Goal: Transaction & Acquisition: Purchase product/service

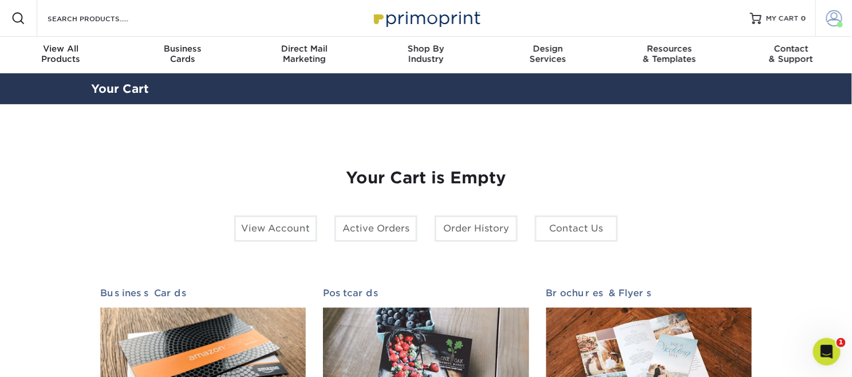
click at [832, 14] on span at bounding box center [834, 18] width 16 height 16
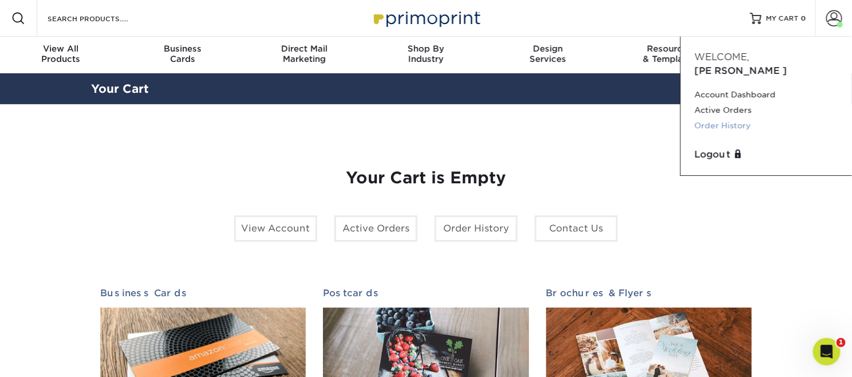
click at [736, 118] on link "Order History" at bounding box center [766, 125] width 144 height 15
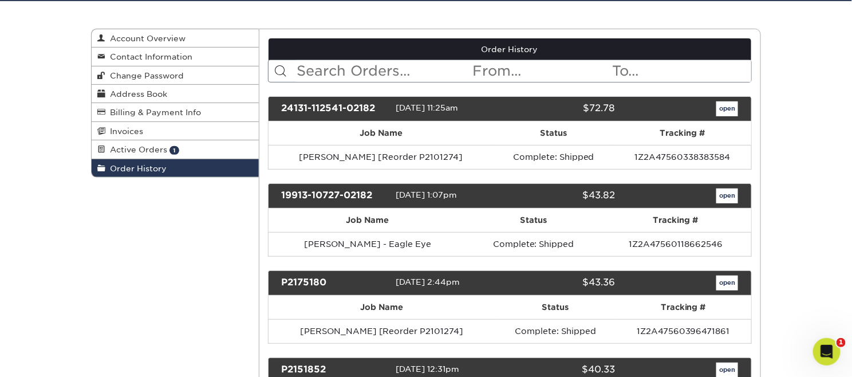
scroll to position [114, 0]
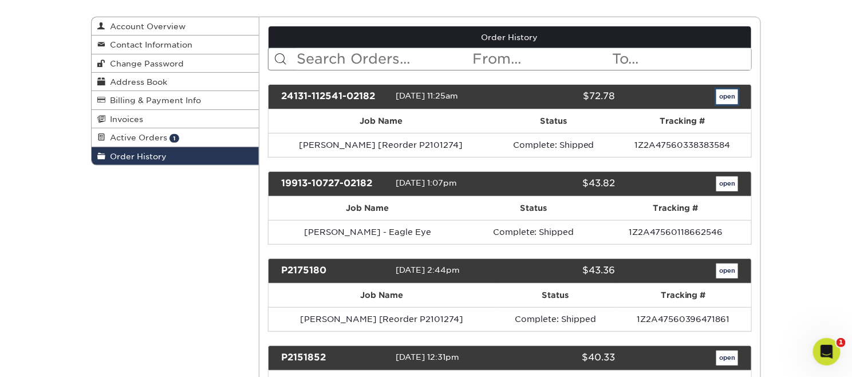
click at [731, 90] on link "open" at bounding box center [727, 96] width 22 height 15
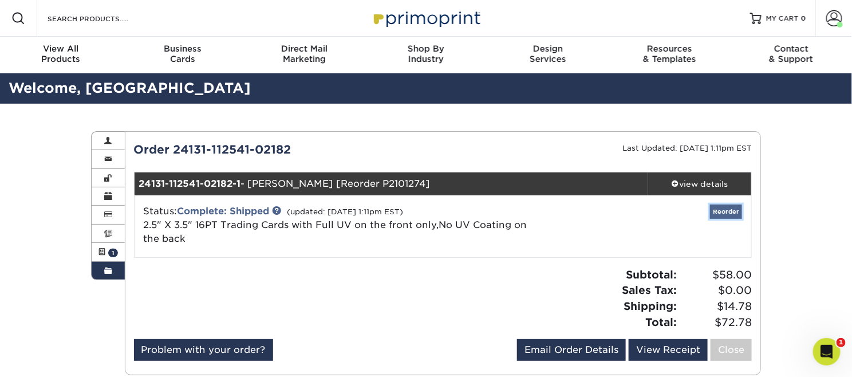
click at [733, 213] on link "Reorder" at bounding box center [726, 211] width 32 height 14
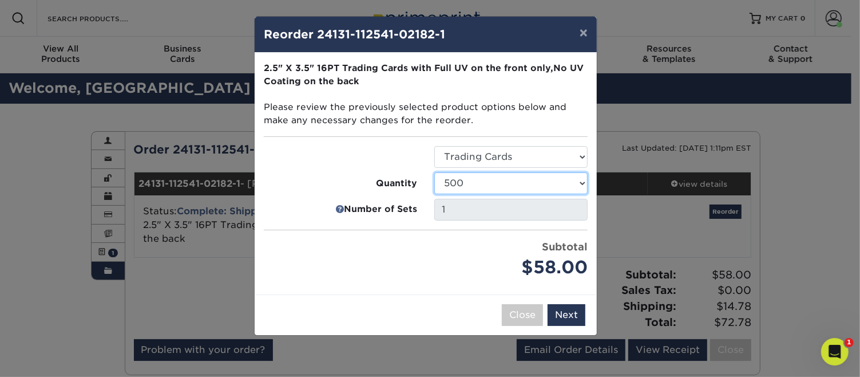
click at [580, 181] on select "25 50 75 100 250 500 1000 2500 5000 10000 15000 20000 25000" at bounding box center [510, 183] width 153 height 22
select select "8a3a0fd1-38ae-49a0-8736-3fedadc3dc93"
click at [434, 172] on select "25 50 75 100 250 500 1000 2500 5000 10000 15000 20000 25000" at bounding box center [510, 183] width 153 height 22
click at [561, 311] on button "Next" at bounding box center [567, 315] width 38 height 22
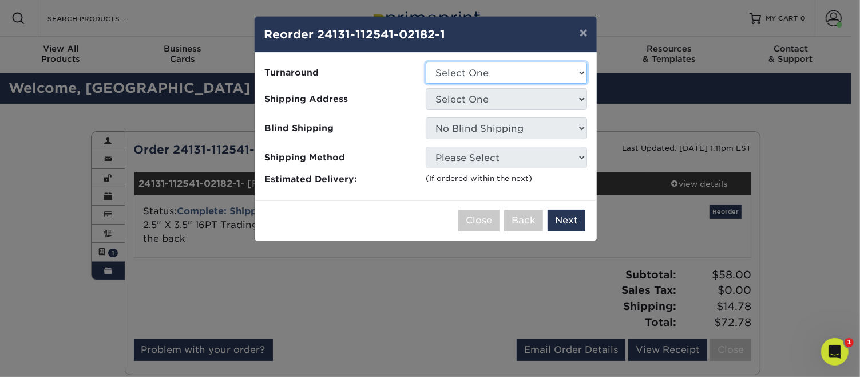
click at [555, 78] on select "Select One 2-4 Business Days 2 Day Next Business Day" at bounding box center [506, 73] width 161 height 22
select select "e1b652ad-3a7f-4545-84fc-83f733037d0b"
click at [426, 62] on select "Select One 2-4 Business Days 2 Day Next Business Day" at bounding box center [506, 73] width 161 height 22
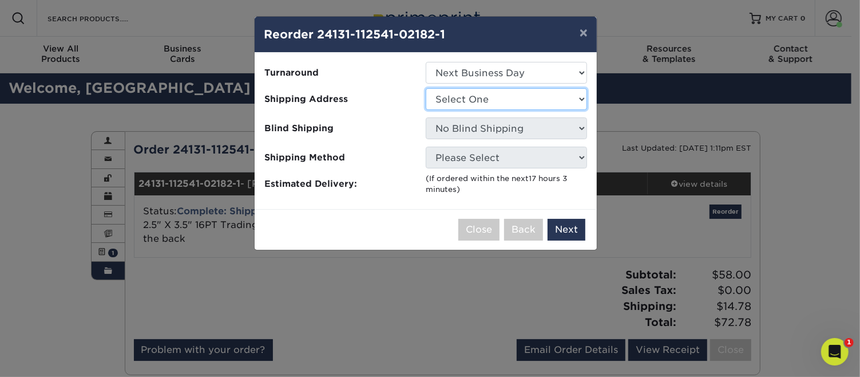
click at [548, 104] on select "Select One Chicago Hyatt NAMWOLF NYC NAMWOLF NYC Sapientia" at bounding box center [506, 99] width 161 height 22
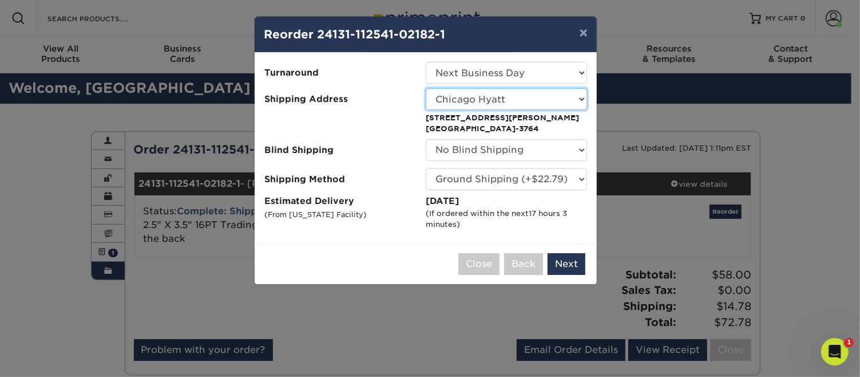
click at [557, 106] on select "Select One Chicago Hyatt NAMWOLF NYC NAMWOLF NYC Sapientia" at bounding box center [506, 99] width 161 height 22
select select "91752"
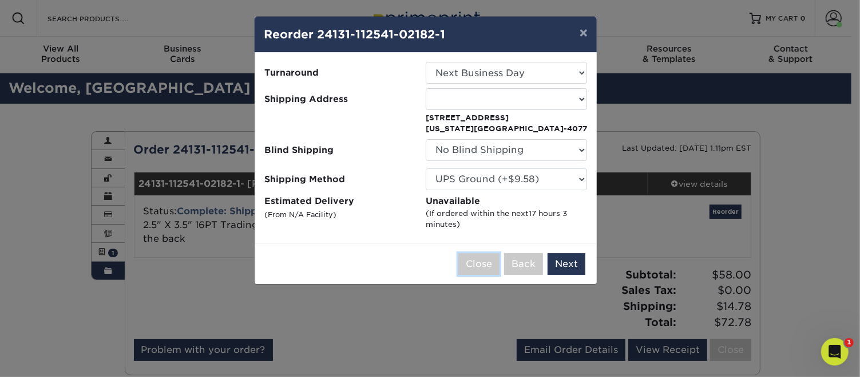
click at [488, 260] on button "Close" at bounding box center [478, 264] width 41 height 22
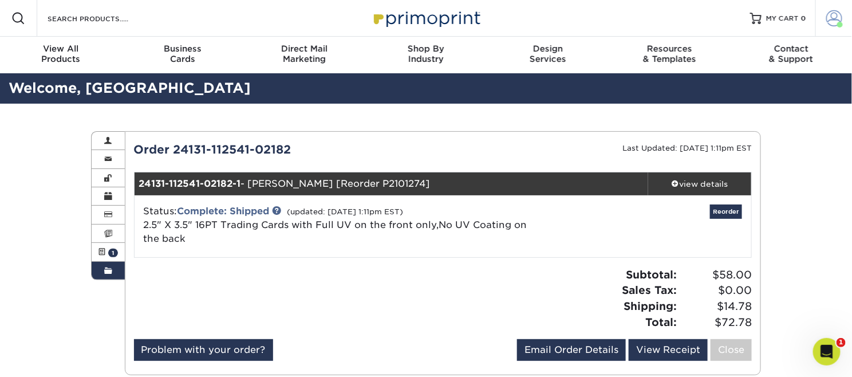
click at [826, 16] on span at bounding box center [834, 18] width 16 height 16
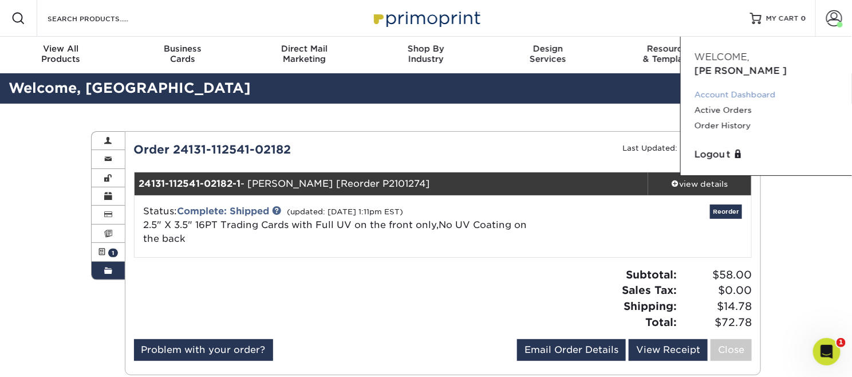
click at [735, 87] on link "Account Dashboard" at bounding box center [766, 94] width 144 height 15
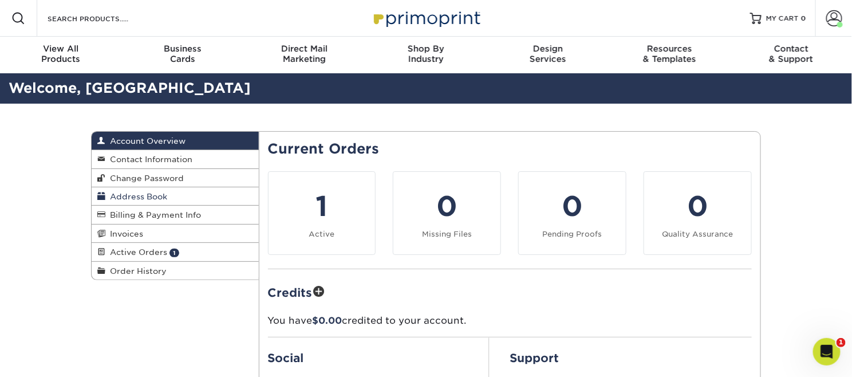
click at [155, 194] on span "Address Book" at bounding box center [136, 196] width 62 height 9
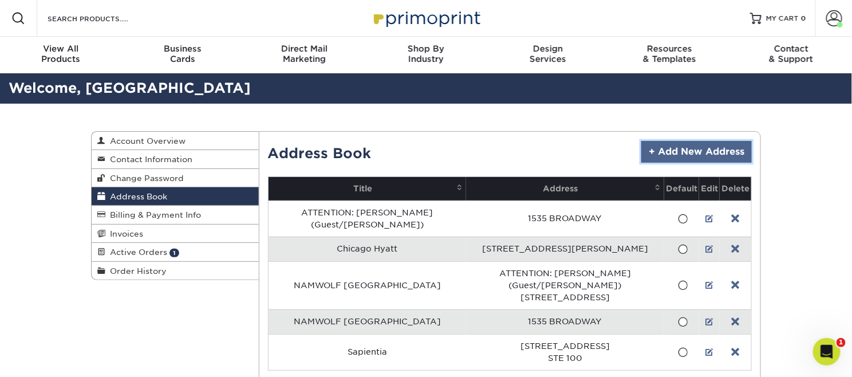
click at [695, 156] on link "+ Add New Address" at bounding box center [696, 152] width 110 height 22
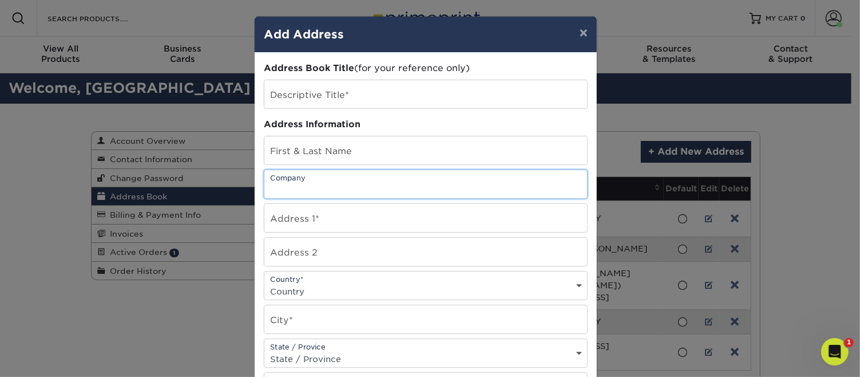
click at [334, 184] on input "text" at bounding box center [425, 184] width 323 height 28
click at [462, 62] on div "Address Book Title (for your reference only)" at bounding box center [426, 68] width 324 height 13
click at [388, 217] on input "text" at bounding box center [425, 218] width 323 height 28
paste input "900 W Olympic Blvd, Los Angeles, CA 90015"
drag, startPoint x: 361, startPoint y: 220, endPoint x: 507, endPoint y: 217, distance: 145.4
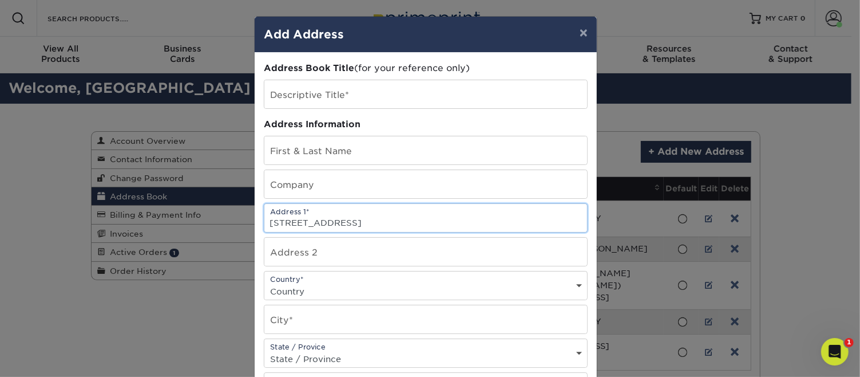
click at [507, 219] on input "900 W Olympic Blvd, Los Angeles, CA 90015" at bounding box center [425, 218] width 323 height 28
type input "900 W Olympic Blvd"
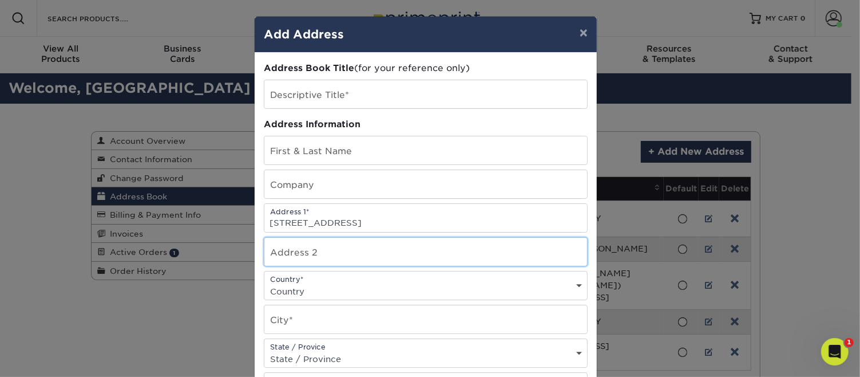
click at [357, 244] on input "text" at bounding box center [425, 252] width 323 height 28
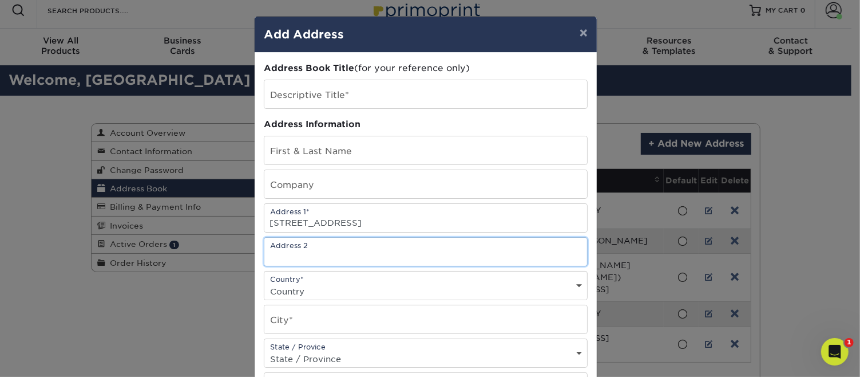
click at [357, 244] on input "text" at bounding box center [425, 252] width 323 height 28
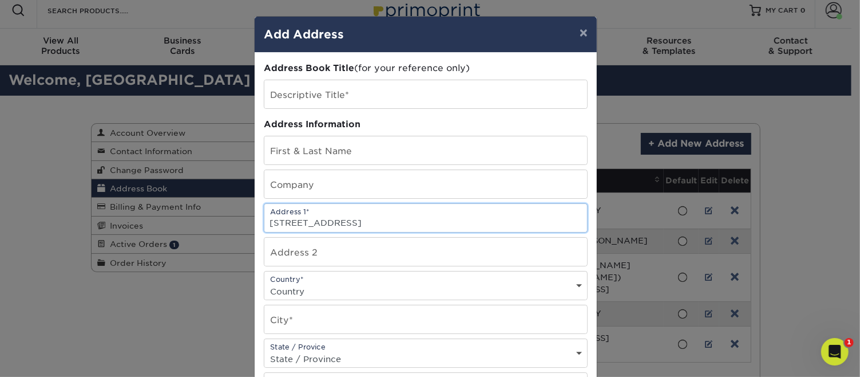
click at [513, 227] on input "900 W Olympic Blvd" at bounding box center [425, 218] width 323 height 28
click at [824, 226] on div "× Add Address Address Book Title (for your reference only) Descriptive Title* A…" at bounding box center [430, 188] width 860 height 377
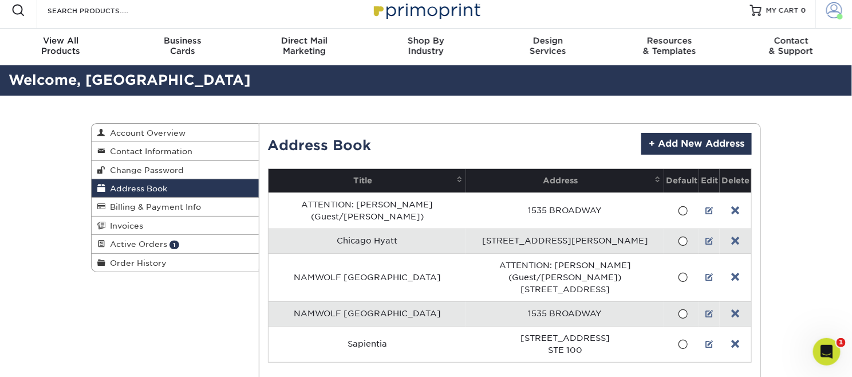
click at [835, 11] on span at bounding box center [834, 10] width 16 height 16
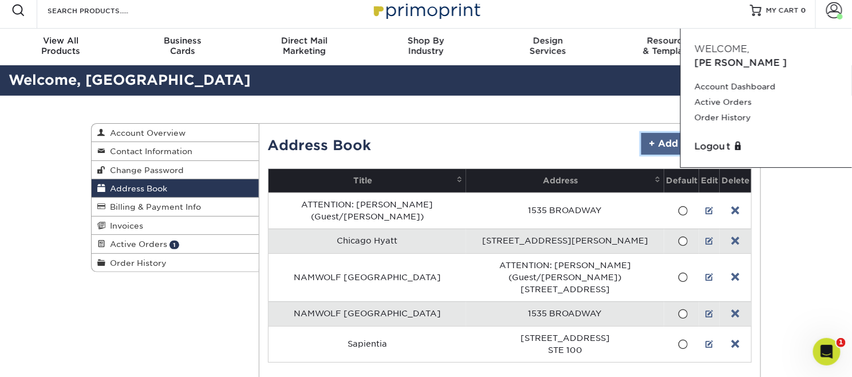
click at [655, 137] on link "+ Add New Address" at bounding box center [696, 144] width 110 height 22
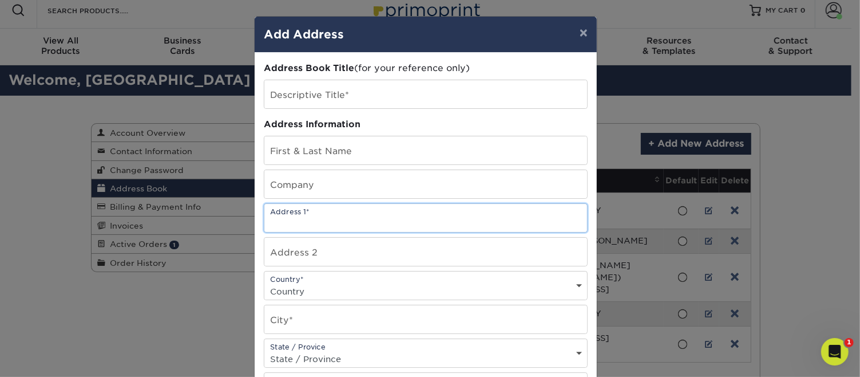
click at [357, 212] on input "text" at bounding box center [425, 218] width 323 height 28
paste input "Los Angeles, CA 90015"
type input "Los Angeles, CA 90015"
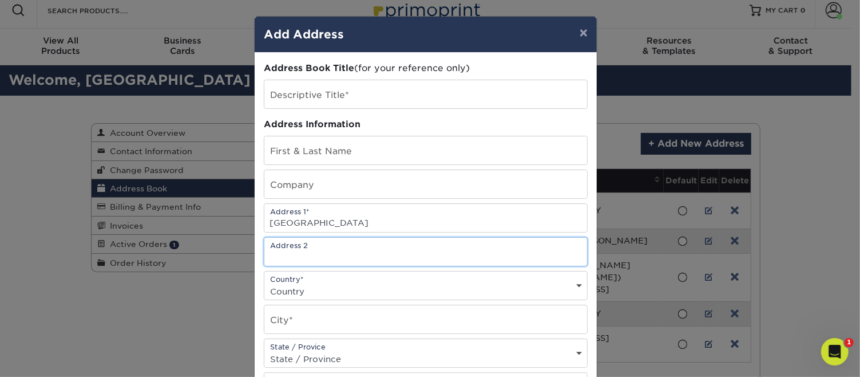
click at [343, 251] on input "text" at bounding box center [425, 252] width 323 height 28
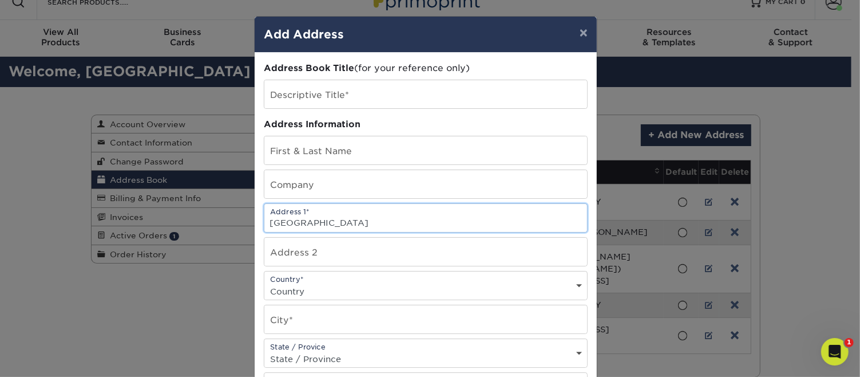
drag, startPoint x: 381, startPoint y: 221, endPoint x: 247, endPoint y: 220, distance: 133.9
click at [247, 220] on div "× Add Address Address Book Title (for your reference only) Descriptive Title* A…" at bounding box center [430, 188] width 860 height 377
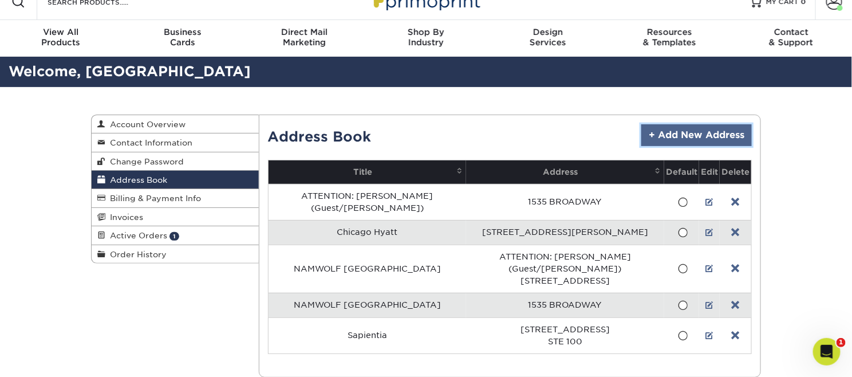
click at [691, 129] on link "+ Add New Address" at bounding box center [696, 135] width 110 height 22
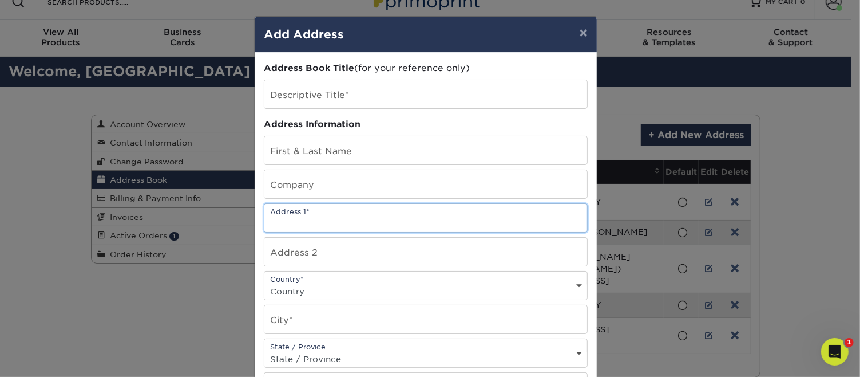
click at [396, 223] on input "text" at bounding box center [425, 218] width 323 height 28
paste input "900 W Olympic Blvd, Los Angeles, CA 90015"
drag, startPoint x: 362, startPoint y: 218, endPoint x: 506, endPoint y: 215, distance: 143.7
click at [506, 215] on input "900 W Olympic Blvd, Los Angeles, CA 90015" at bounding box center [425, 218] width 323 height 28
type input "[STREET_ADDRESS]"
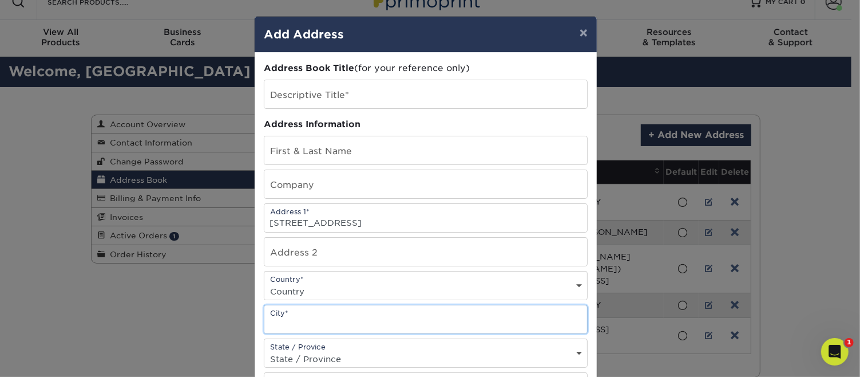
click at [385, 321] on input "text" at bounding box center [425, 319] width 323 height 28
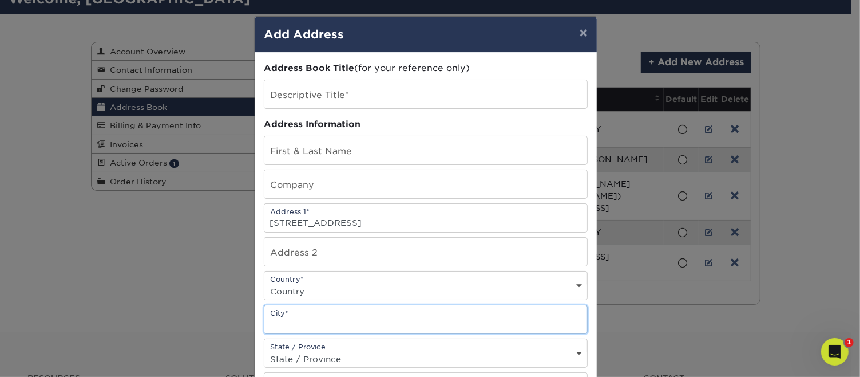
scroll to position [92, 0]
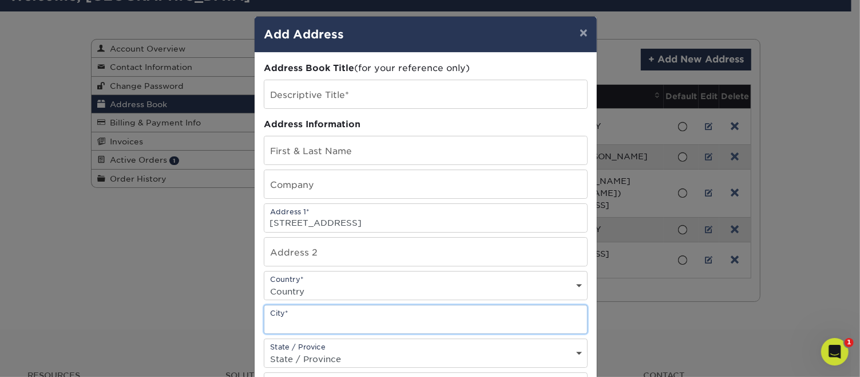
paste input "Los Angeles, CA 90015"
drag, startPoint x: 370, startPoint y: 320, endPoint x: 318, endPoint y: 320, distance: 52.7
click at [318, 320] on input "Los Angeles, CA 90015" at bounding box center [425, 319] width 323 height 28
type input "Los Angeles"
click at [327, 347] on div "State / Provice State / Province Alabama Alaska Arizona Arkansas California Col…" at bounding box center [426, 352] width 324 height 29
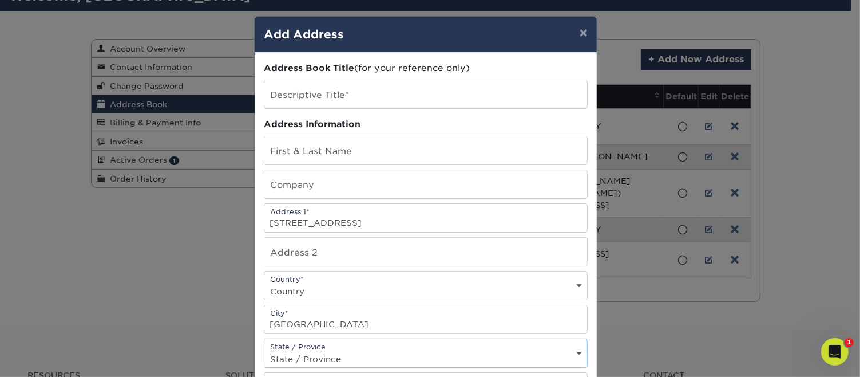
click at [325, 354] on select "State / Province Alabama Alaska Arizona Arkansas California Colorado Connecticu…" at bounding box center [425, 358] width 323 height 17
select select "CA"
click at [264, 350] on select "State / Province Alabama Alaska Arizona Arkansas California Colorado Connecticu…" at bounding box center [425, 358] width 323 height 17
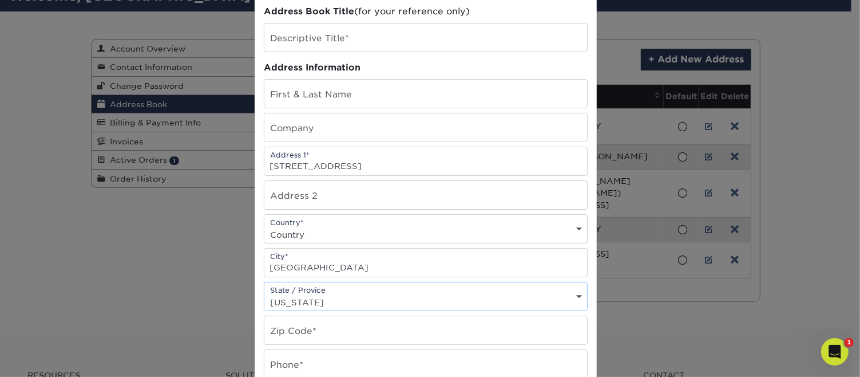
scroll to position [172, 0]
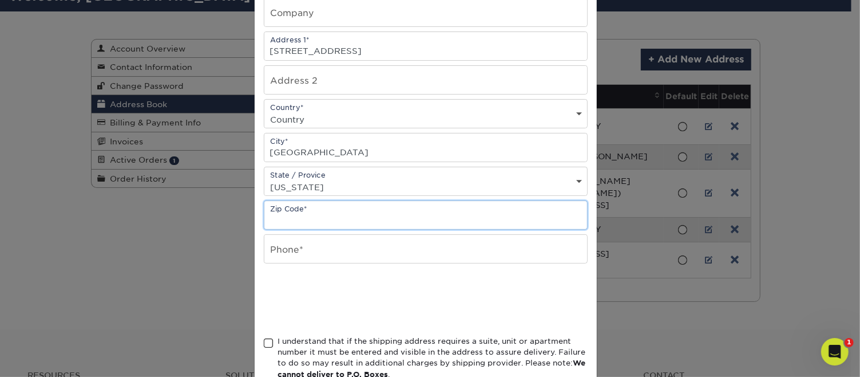
click at [294, 217] on input "text" at bounding box center [425, 215] width 323 height 28
paste input ", CA 90015"
type input ", CA 90015"
drag, startPoint x: 286, startPoint y: 217, endPoint x: 198, endPoint y: 216, distance: 88.1
click at [201, 216] on div "× Add Address Address Book Title (for your reference only) Descriptive Title* A…" at bounding box center [430, 188] width 860 height 377
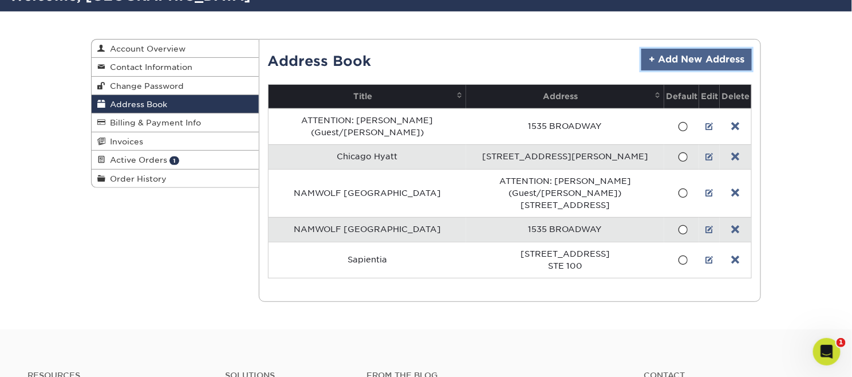
click at [702, 51] on link "+ Add New Address" at bounding box center [696, 60] width 110 height 22
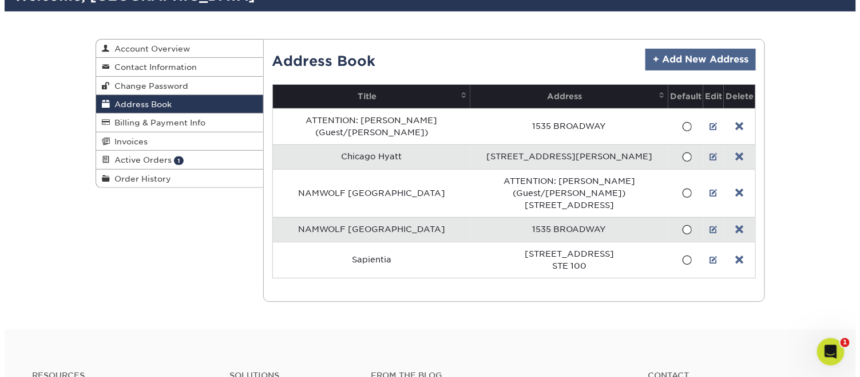
scroll to position [0, 0]
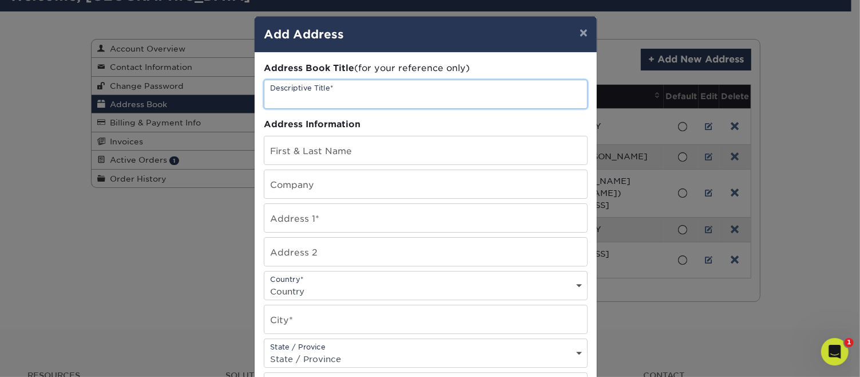
click at [326, 93] on input "text" at bounding box center [425, 94] width 323 height 28
paste input "[PERSON_NAME] [GEOGRAPHIC_DATA] LA Live"
type input "[PERSON_NAME] [GEOGRAPHIC_DATA] LA Live"
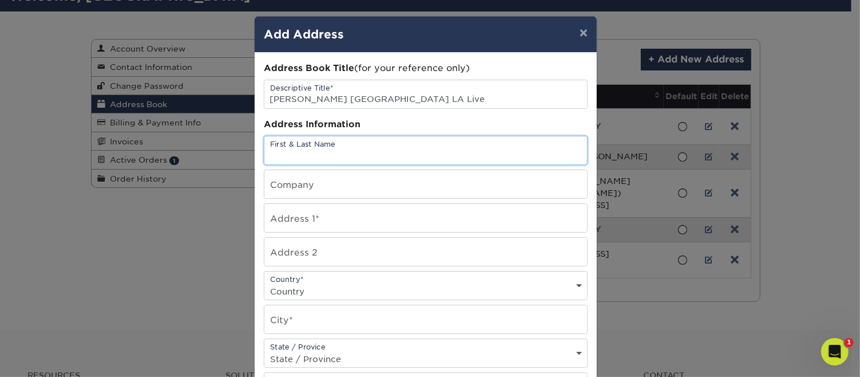
click at [278, 147] on input "text" at bounding box center [425, 150] width 323 height 28
paste input "[PERSON_NAME] [GEOGRAPHIC_DATA] LA Live"
type input "[PERSON_NAME] [GEOGRAPHIC_DATA] LA Live"
click at [288, 188] on input "text" at bounding box center [425, 184] width 323 height 28
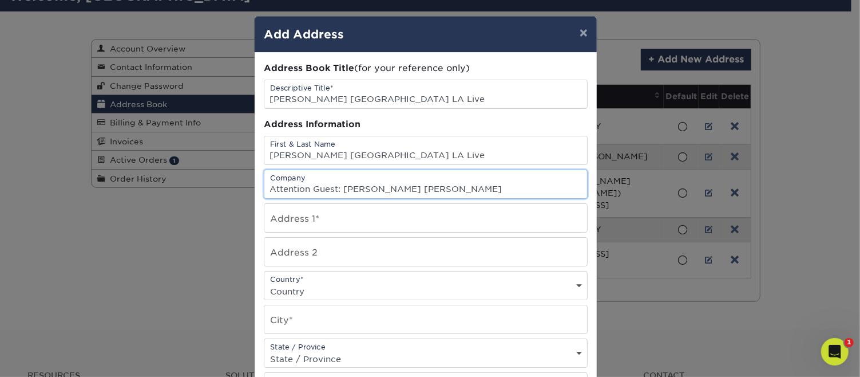
type input "Attention Guest: Towle Neu"
click at [318, 215] on input "text" at bounding box center [425, 218] width 323 height 28
type input "[STREET_ADDRESS]"
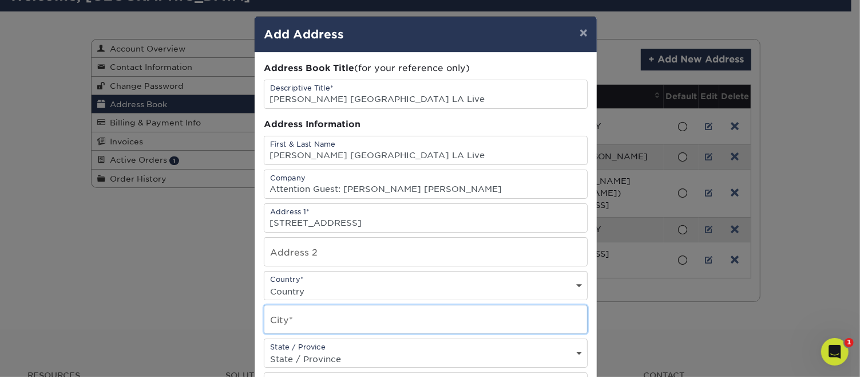
type input "Los Angeles"
select select "CA"
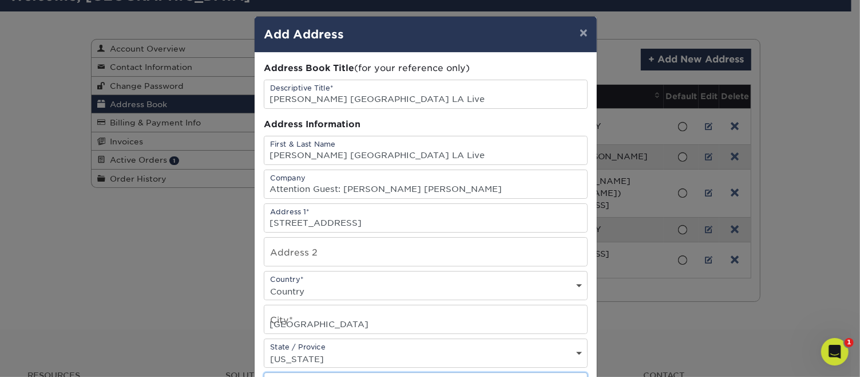
type input ", CA 90015"
click at [322, 283] on select "Country United States Canada ----------------------------- Afghanistan Albania …" at bounding box center [425, 291] width 323 height 17
select select "US"
click at [264, 283] on select "Country United States Canada ----------------------------- Afghanistan Albania …" at bounding box center [425, 291] width 323 height 17
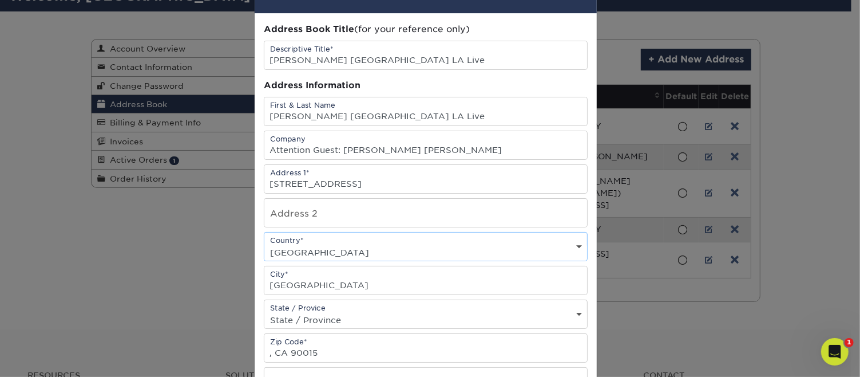
scroll to position [57, 0]
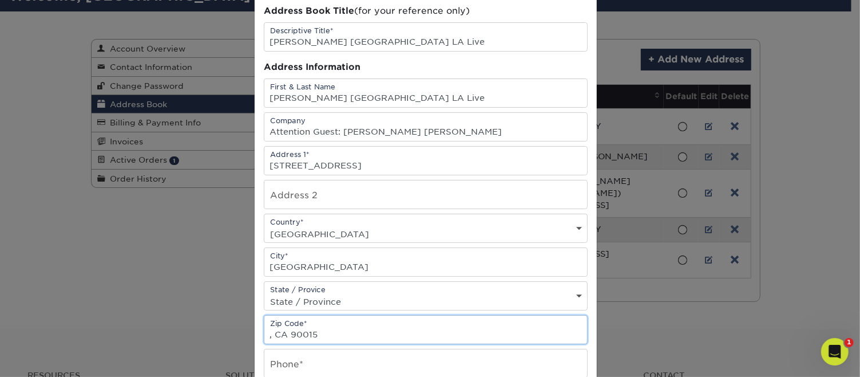
drag, startPoint x: 286, startPoint y: 329, endPoint x: 236, endPoint y: 331, distance: 49.8
click at [236, 331] on div "× Add Address Address Book Title (for your reference only) Descriptive Title* J…" at bounding box center [430, 188] width 860 height 377
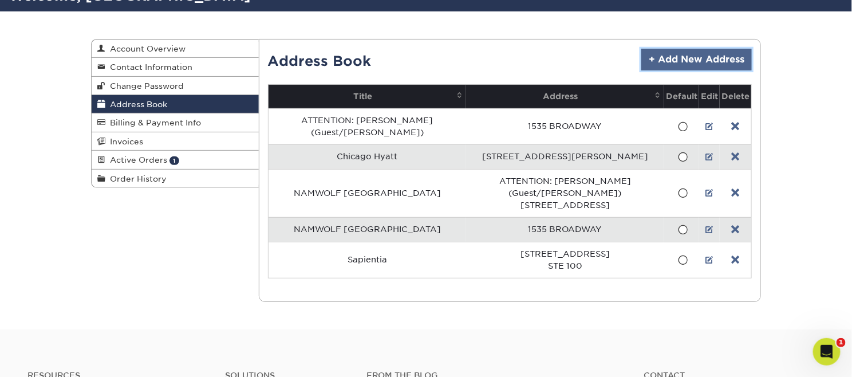
click at [693, 62] on link "+ Add New Address" at bounding box center [696, 60] width 110 height 22
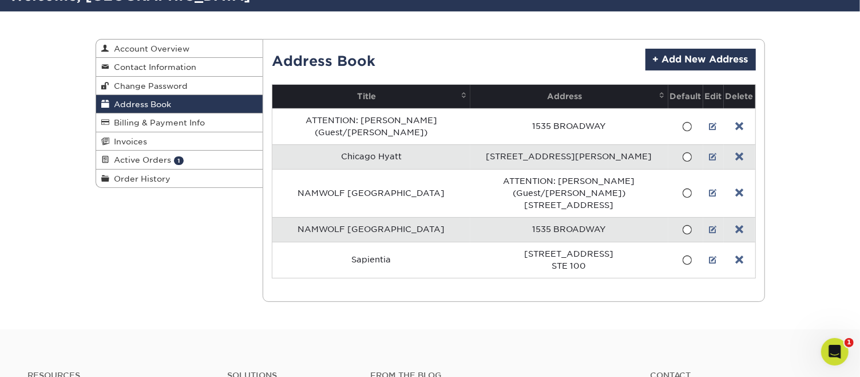
scroll to position [0, 0]
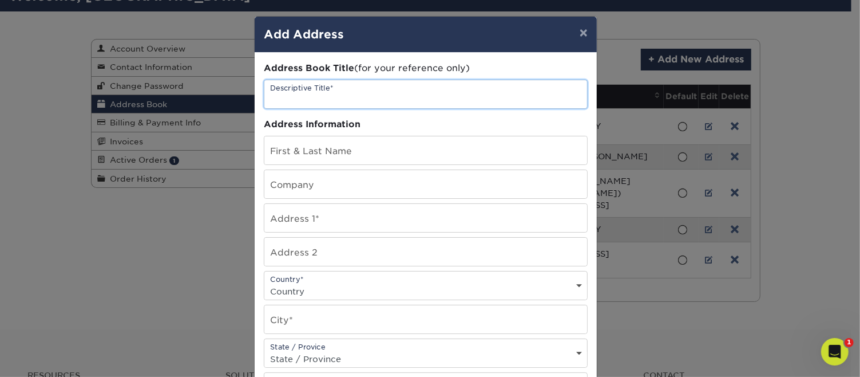
click at [436, 90] on input "text" at bounding box center [425, 94] width 323 height 28
type input "[PERSON_NAME] [GEOGRAPHIC_DATA] LA Live"
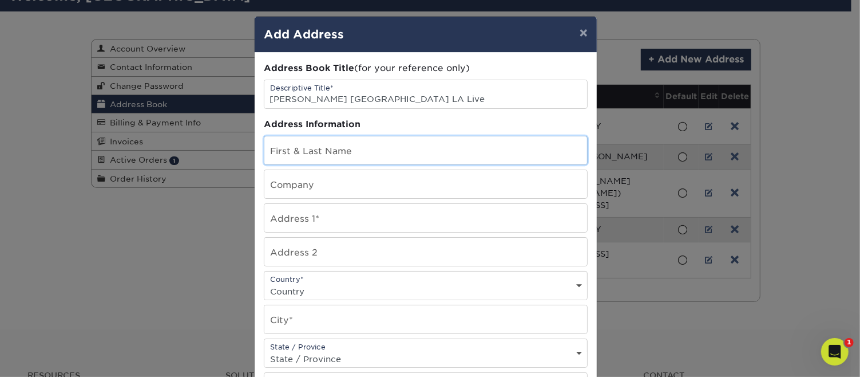
type input "[PERSON_NAME] [GEOGRAPHIC_DATA] LA Live"
type input "Attention Guest: Towle Neu"
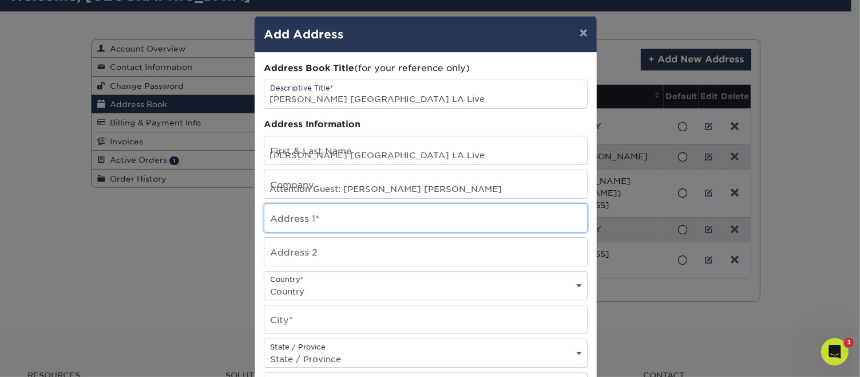
type input "[STREET_ADDRESS]"
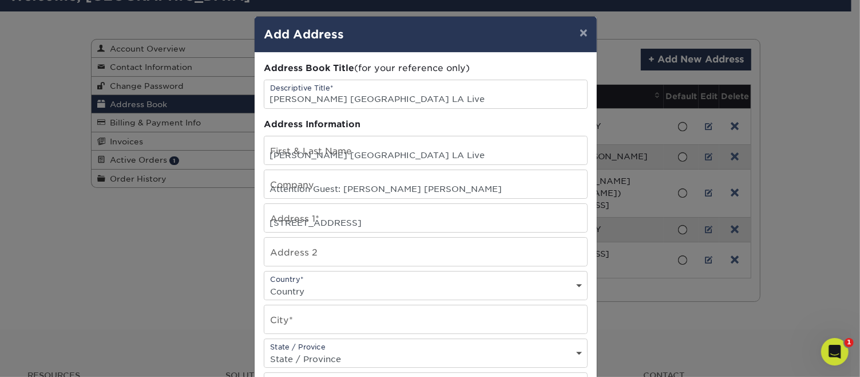
select select "US"
type input "Los Angeles"
select select "CA"
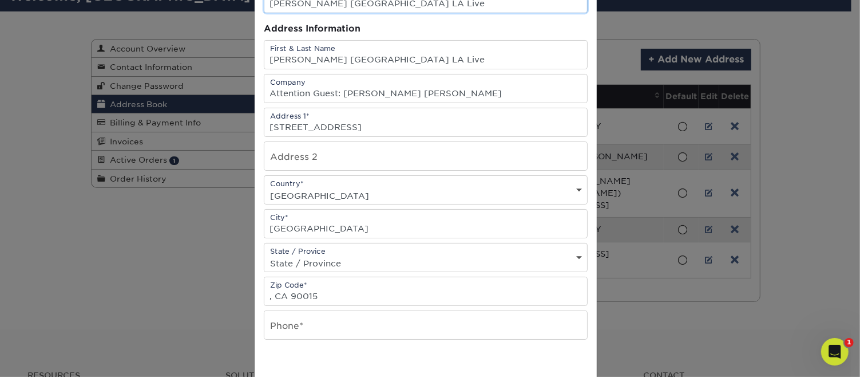
scroll to position [114, 0]
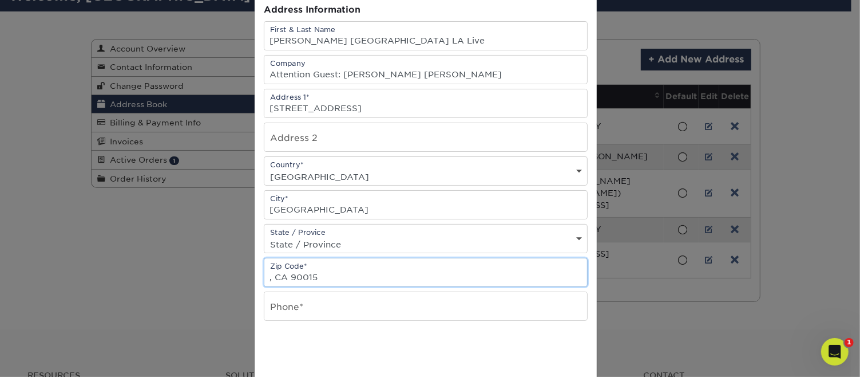
click at [287, 274] on input ", CA 90015" at bounding box center [425, 272] width 323 height 28
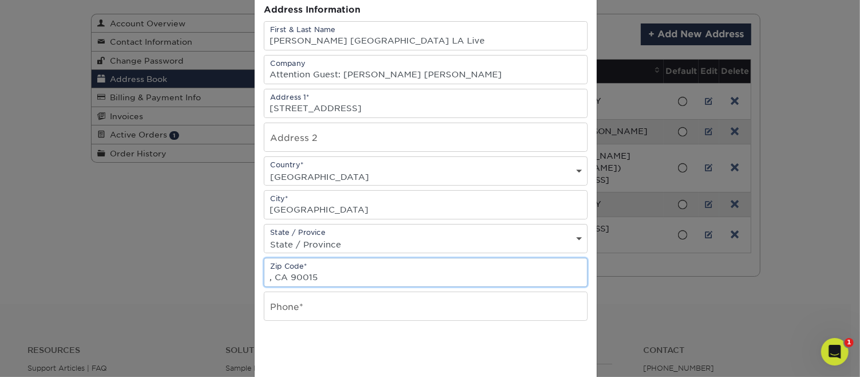
scroll to position [120, 0]
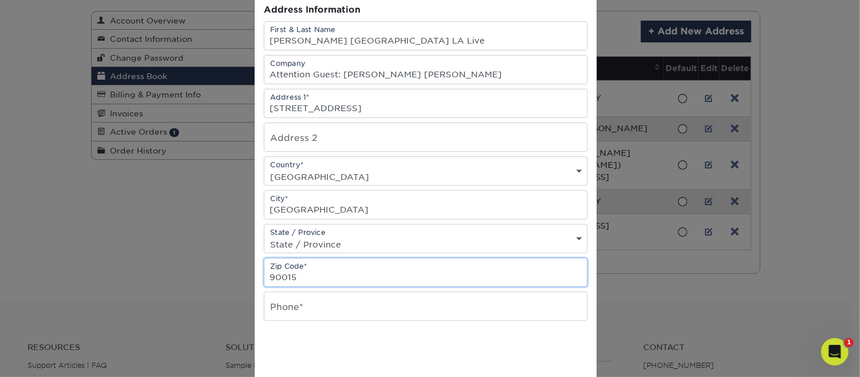
type input "90015"
click at [472, 306] on input "text" at bounding box center [425, 306] width 323 height 28
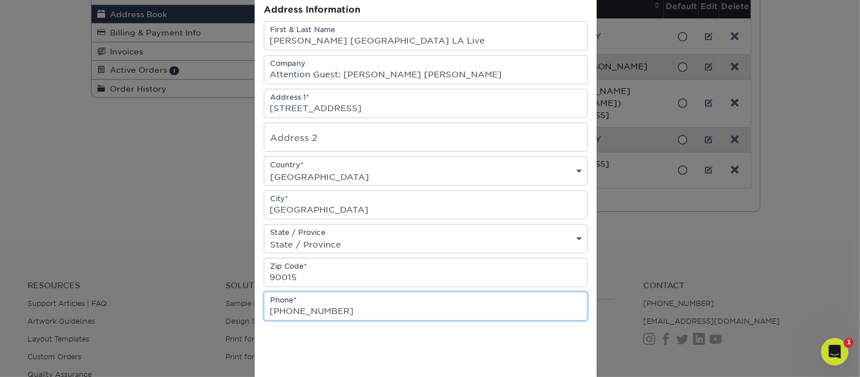
type input "612-669-8585"
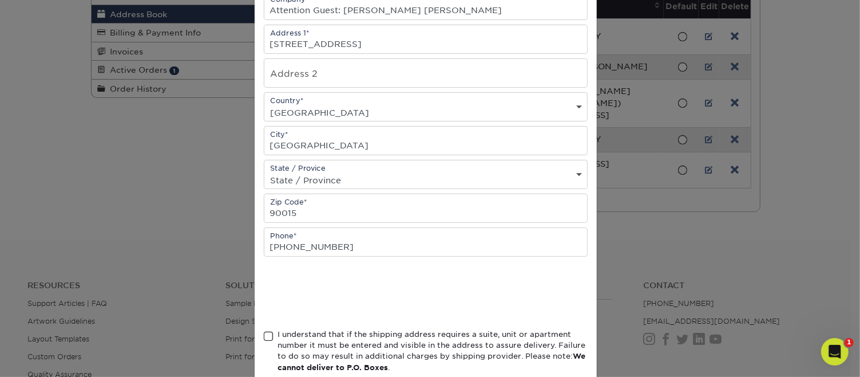
scroll to position [229, 0]
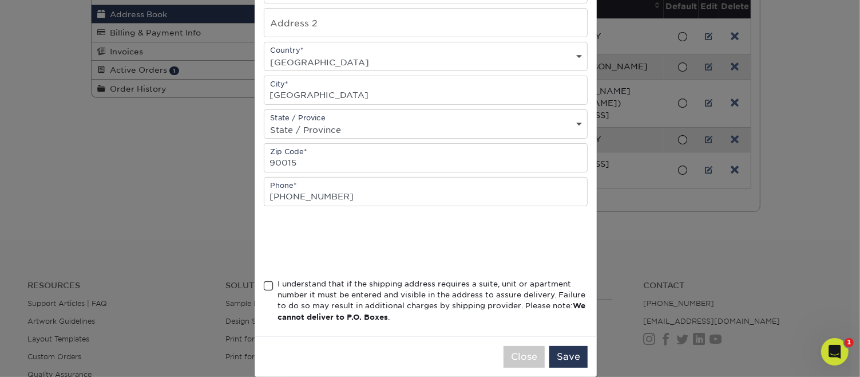
click at [266, 282] on span at bounding box center [269, 285] width 10 height 11
click at [0, 0] on input "I understand that if the shipping address requires a suite, unit or apartment n…" at bounding box center [0, 0] width 0 height 0
click at [569, 353] on button "Save" at bounding box center [568, 357] width 38 height 22
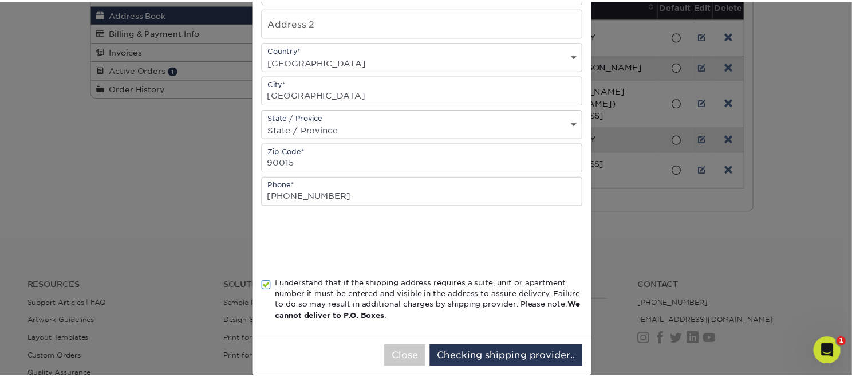
scroll to position [0, 0]
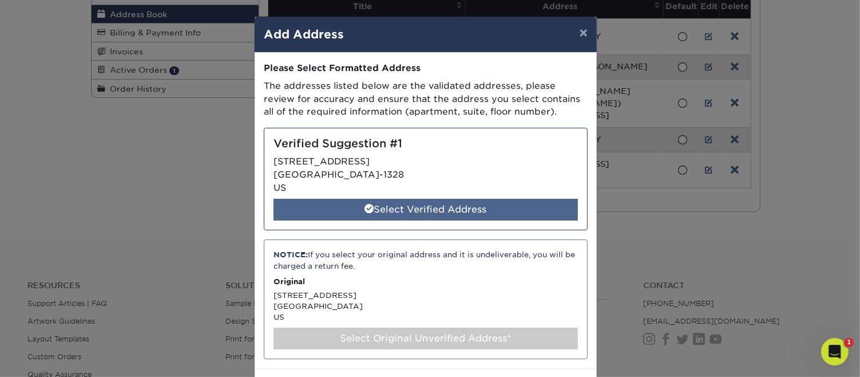
click at [428, 203] on div "Select Verified Address" at bounding box center [426, 210] width 304 height 22
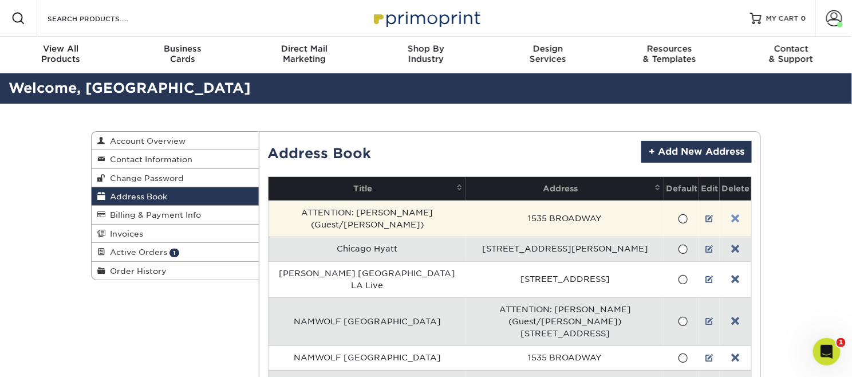
click at [734, 216] on link at bounding box center [735, 218] width 8 height 9
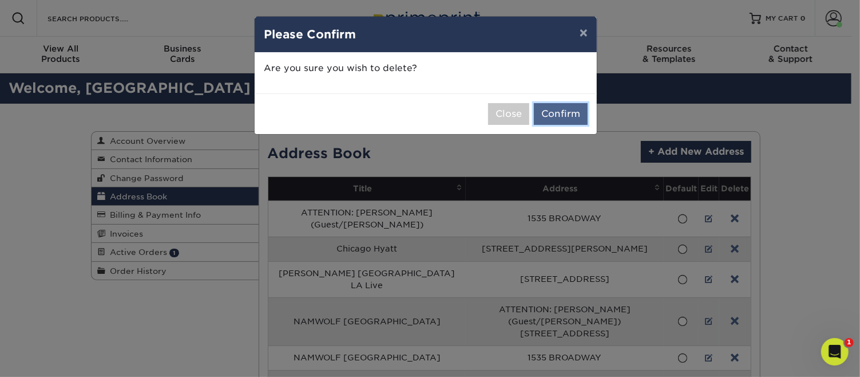
click at [567, 110] on button "Confirm" at bounding box center [561, 114] width 54 height 22
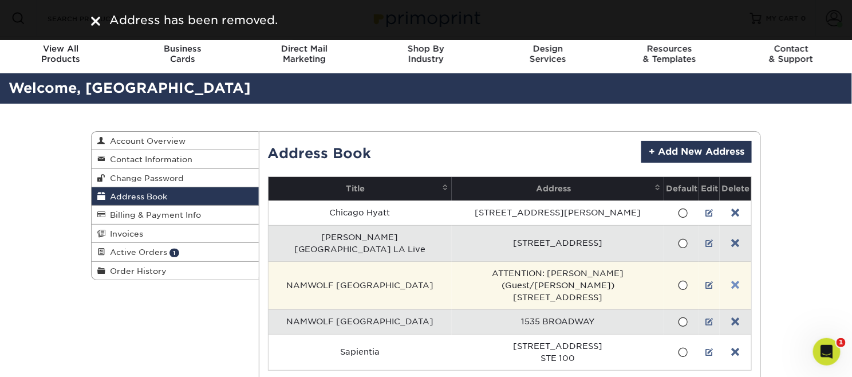
click at [734, 280] on link at bounding box center [735, 284] width 8 height 9
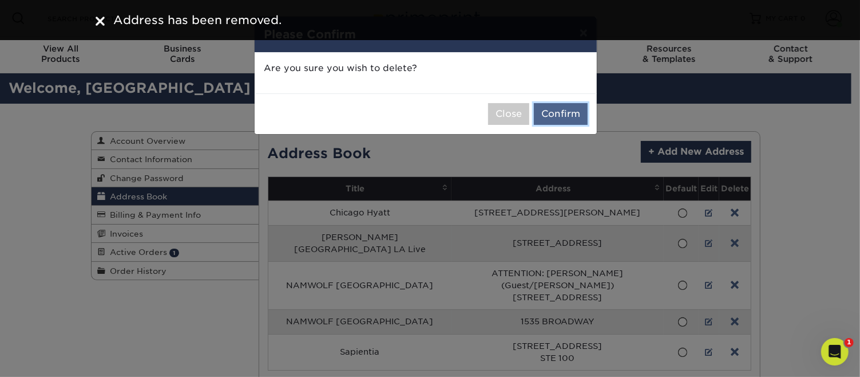
click at [559, 110] on button "Confirm" at bounding box center [561, 114] width 54 height 22
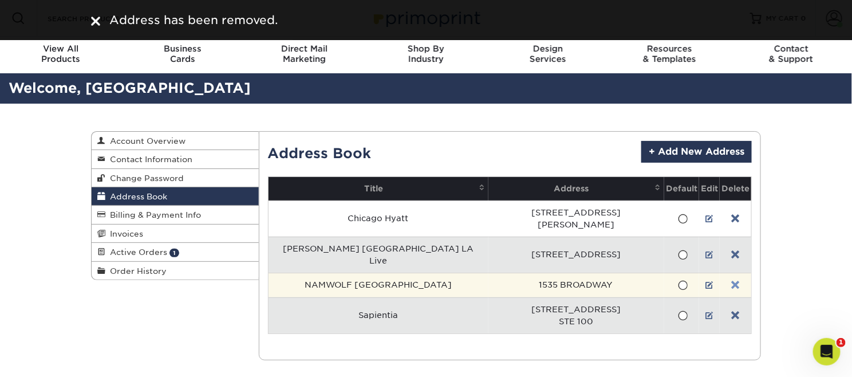
click at [731, 280] on link at bounding box center [735, 284] width 8 height 9
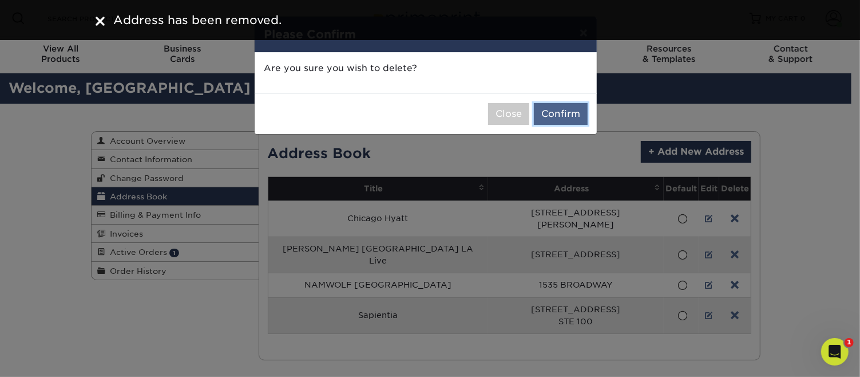
click at [564, 108] on button "Confirm" at bounding box center [561, 114] width 54 height 22
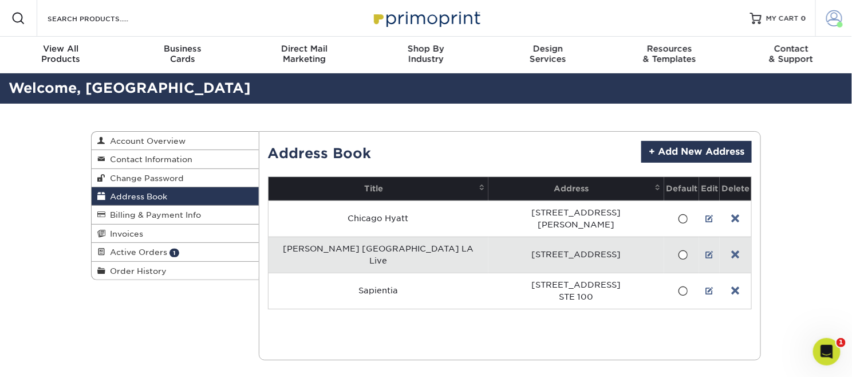
click at [834, 22] on span at bounding box center [834, 18] width 16 height 16
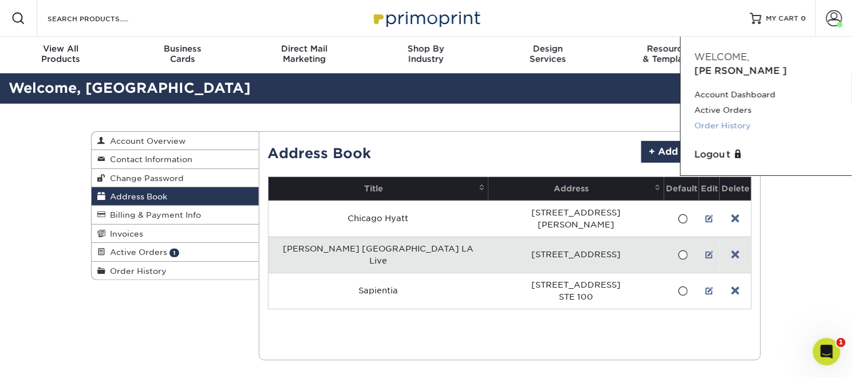
click at [730, 118] on link "Order History" at bounding box center [766, 125] width 144 height 15
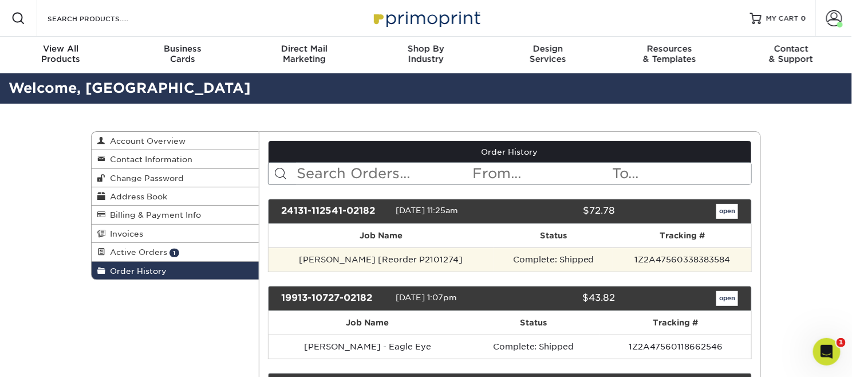
click at [613, 259] on td "1Z2A47560338383584" at bounding box center [682, 259] width 138 height 24
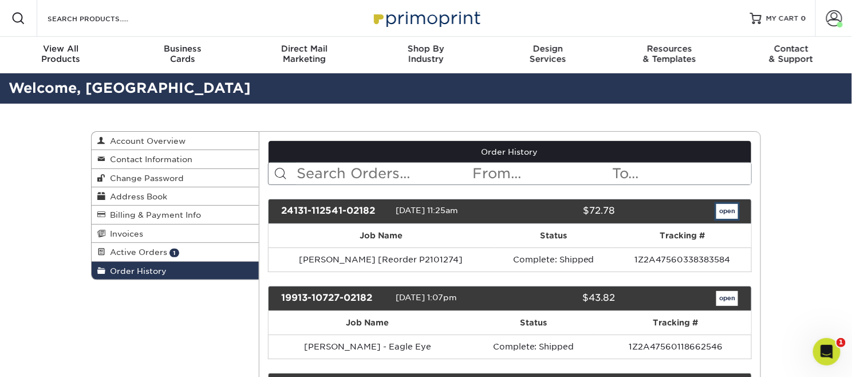
click at [721, 209] on link "open" at bounding box center [727, 211] width 22 height 15
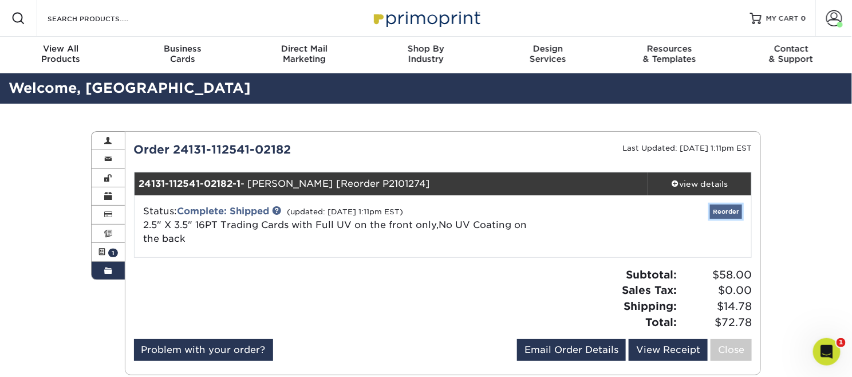
click at [719, 209] on link "Reorder" at bounding box center [726, 211] width 32 height 14
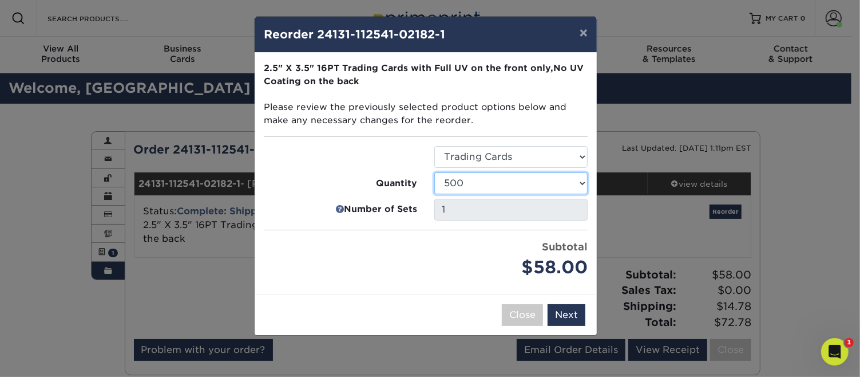
click at [579, 185] on select "25 50 75 100 250 500 1000 2500 5000 10000 15000 20000 25000" at bounding box center [510, 183] width 153 height 22
select select "8a3a0fd1-38ae-49a0-8736-3fedadc3dc93"
click at [434, 172] on select "25 50 75 100 250 500 1000 2500 5000 10000 15000 20000 25000" at bounding box center [510, 183] width 153 height 22
click at [565, 311] on button "Next" at bounding box center [567, 315] width 38 height 22
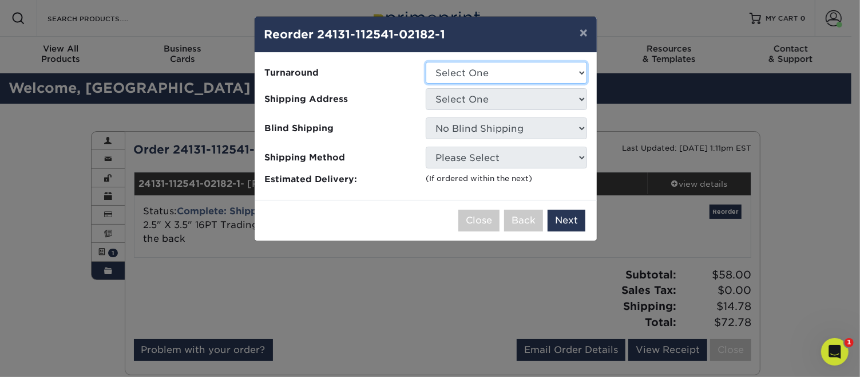
click at [583, 69] on select "Select One 2-4 Business Days 2 Day Next Business Day" at bounding box center [506, 73] width 161 height 22
select select "e1b652ad-3a7f-4545-84fc-83f733037d0b"
click at [426, 62] on select "Select One 2-4 Business Days 2 Day Next Business Day" at bounding box center [506, 73] width 161 height 22
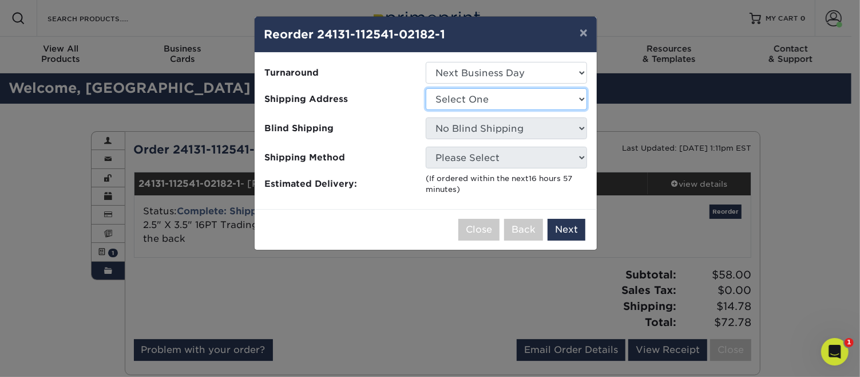
click at [556, 100] on select "Select One Chicago [PERSON_NAME] Marriott [GEOGRAPHIC_DATA] [GEOGRAPHIC_DATA] L…" at bounding box center [506, 99] width 161 height 22
select select "285886"
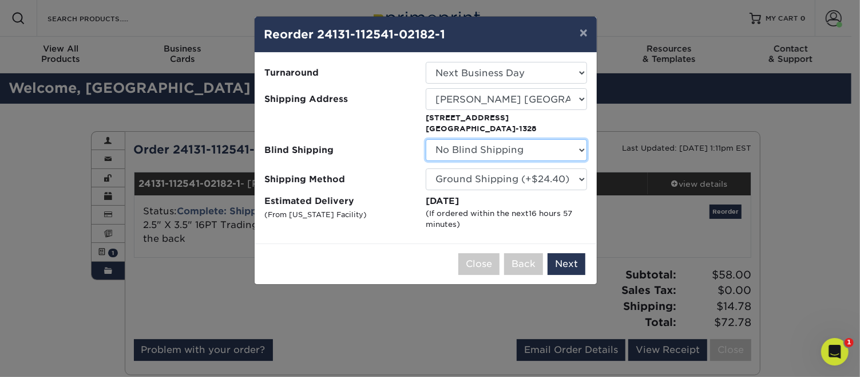
click at [581, 146] on select "No Blind Shipping [GEOGRAPHIC_DATA] [PERSON_NAME] Marriott [GEOGRAPHIC_DATA] [G…" at bounding box center [506, 150] width 161 height 22
select select "285886"
click at [426, 139] on select "No Blind Shipping [GEOGRAPHIC_DATA] [PERSON_NAME] Marriott [GEOGRAPHIC_DATA] [G…" at bounding box center [506, 150] width 161 height 22
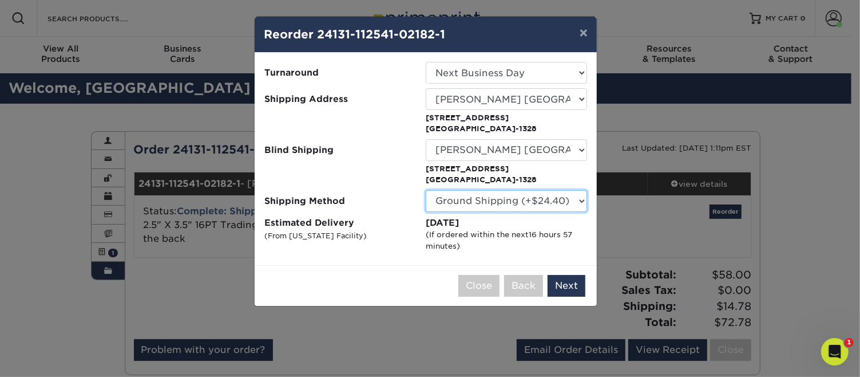
click at [580, 197] on select "Please Select Ground Shipping (+$24.40) 3 Day Shipping Service (+$31.11) 2 Day …" at bounding box center [506, 201] width 161 height 22
select select "01"
click at [426, 190] on select "Please Select Ground Shipping (+$24.40) 3 Day Shipping Service (+$31.11) 2 Day …" at bounding box center [506, 201] width 161 height 22
click at [583, 34] on button "×" at bounding box center [584, 33] width 26 height 32
